Goal: Complete application form

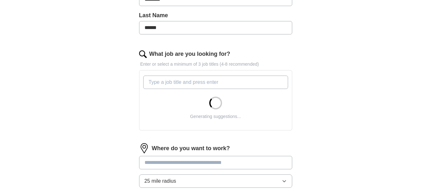
scroll to position [165, 0]
click at [187, 85] on input "What job are you looking for?" at bounding box center [215, 81] width 145 height 13
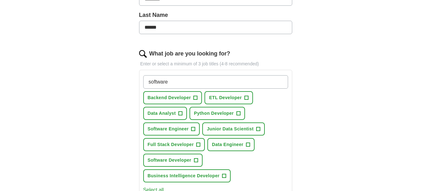
type input "software"
click at [181, 113] on span "+" at bounding box center [180, 113] width 4 height 5
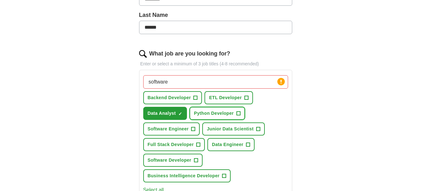
click at [234, 112] on button "Python Developer +" at bounding box center [216, 113] width 55 height 13
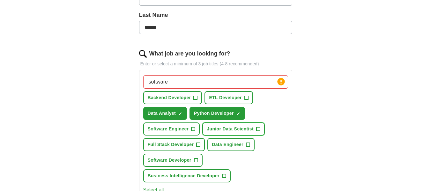
click at [258, 127] on span "+" at bounding box center [258, 129] width 4 height 5
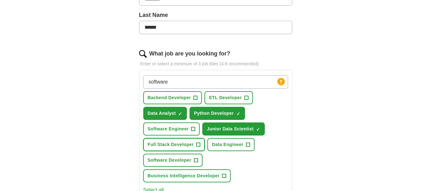
click at [198, 144] on span "+" at bounding box center [198, 144] width 4 height 5
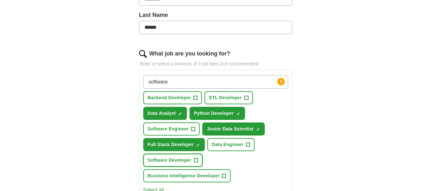
click at [195, 160] on span "+" at bounding box center [196, 160] width 4 height 5
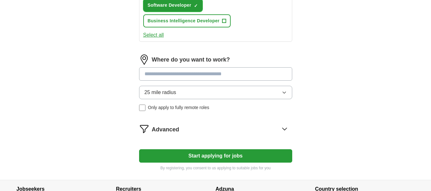
scroll to position [320, 0]
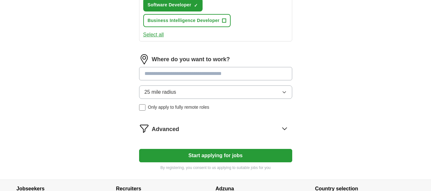
click at [191, 73] on input at bounding box center [215, 73] width 153 height 13
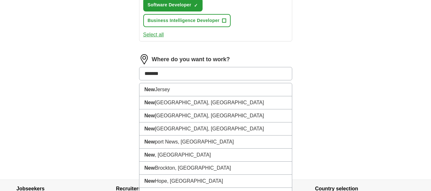
type input "********"
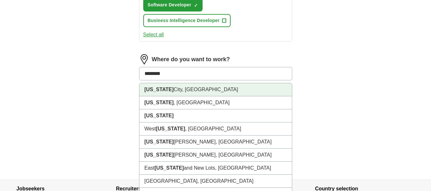
click at [181, 92] on li "[US_STATE][GEOGRAPHIC_DATA], [GEOGRAPHIC_DATA]" at bounding box center [215, 89] width 152 height 13
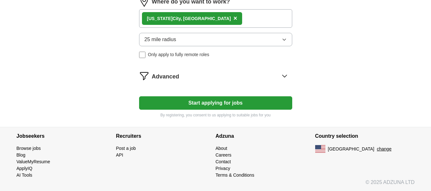
scroll to position [378, 0]
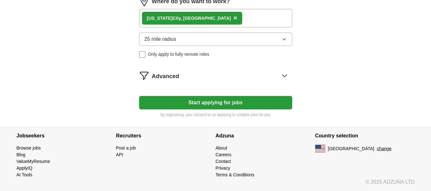
click at [200, 104] on button "Start applying for jobs" at bounding box center [215, 102] width 153 height 13
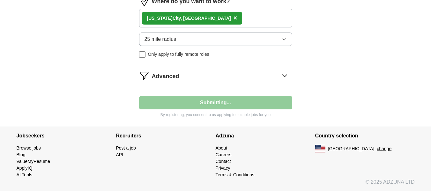
select select "**"
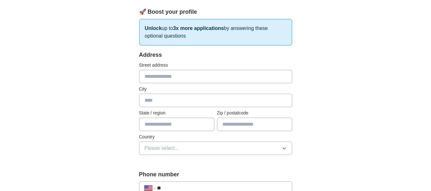
scroll to position [88, 0]
click at [186, 77] on input "text" at bounding box center [215, 76] width 153 height 13
type input "**********"
type input "**"
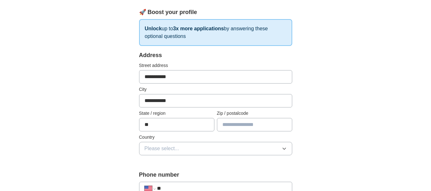
type input "*****"
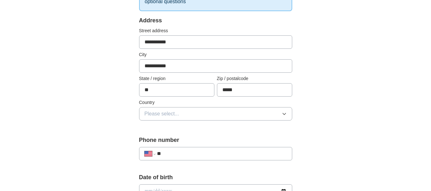
scroll to position [123, 0]
click at [187, 115] on button "Please select..." at bounding box center [215, 113] width 153 height 13
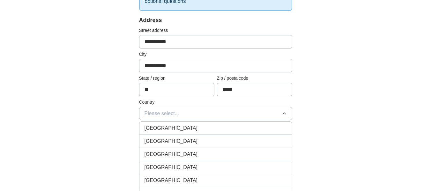
click at [179, 140] on div "[GEOGRAPHIC_DATA]" at bounding box center [215, 141] width 142 height 8
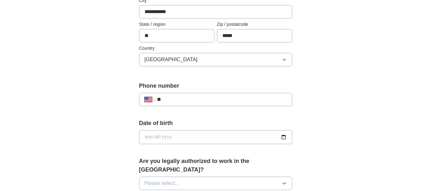
scroll to position [177, 0]
click at [189, 95] on input "**" at bounding box center [221, 99] width 129 height 8
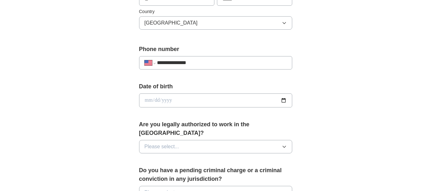
scroll to position [217, 0]
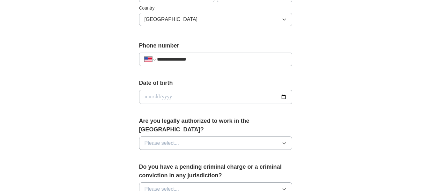
type input "**********"
click at [179, 98] on input "date" at bounding box center [215, 97] width 153 height 14
click at [285, 96] on input "date" at bounding box center [215, 97] width 153 height 14
type input "**********"
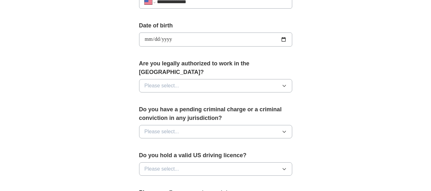
scroll to position [275, 0]
click at [184, 79] on button "Please select..." at bounding box center [215, 85] width 153 height 13
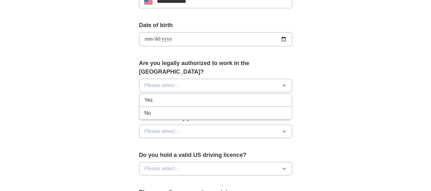
click at [163, 96] on div "Yes" at bounding box center [215, 100] width 142 height 8
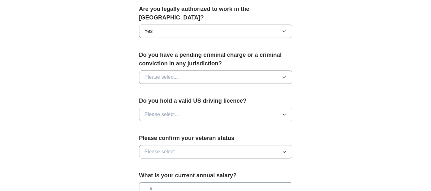
scroll to position [331, 0]
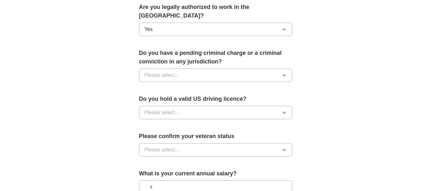
click at [186, 69] on button "Please select..." at bounding box center [215, 75] width 153 height 13
click at [162, 99] on div "No" at bounding box center [215, 103] width 142 height 8
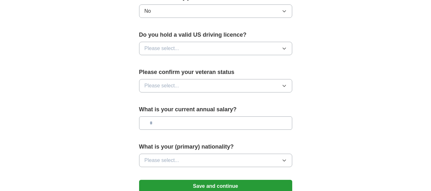
scroll to position [395, 0]
click at [181, 41] on button "Please select..." at bounding box center [215, 47] width 153 height 13
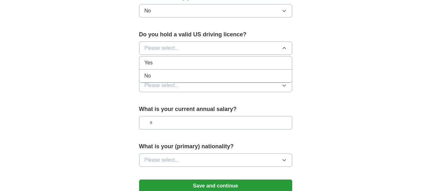
click at [167, 72] on div "No" at bounding box center [215, 76] width 142 height 8
click at [168, 82] on span "Please select..." at bounding box center [161, 86] width 35 height 8
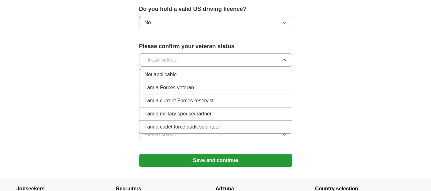
scroll to position [421, 0]
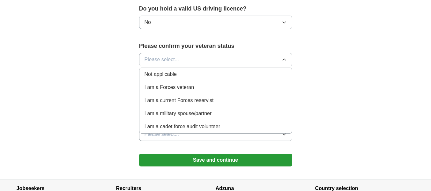
click at [172, 70] on span "Not applicable" at bounding box center [160, 74] width 32 height 8
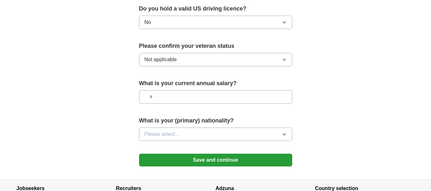
click at [169, 90] on input "text" at bounding box center [215, 96] width 153 height 13
type input "**"
click at [165, 130] on span "Please select..." at bounding box center [161, 134] width 35 height 8
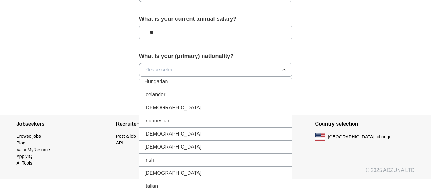
scroll to position [1023, 0]
click at [173, 104] on div "[DEMOGRAPHIC_DATA]" at bounding box center [215, 108] width 142 height 8
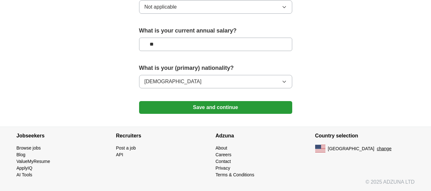
scroll to position [465, 0]
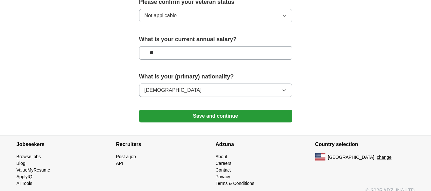
click at [180, 110] on button "Save and continue" at bounding box center [215, 116] width 153 height 13
